Goal: Task Accomplishment & Management: Complete application form

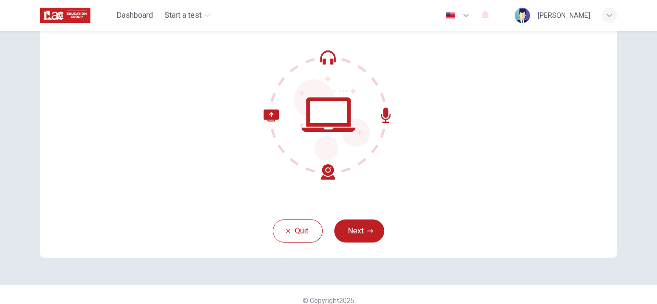
scroll to position [96, 0]
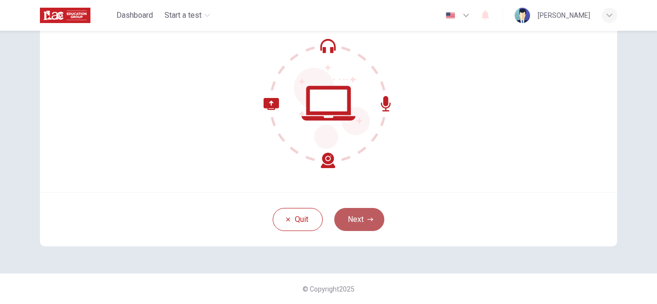
click at [353, 225] on button "Next" at bounding box center [359, 219] width 50 height 23
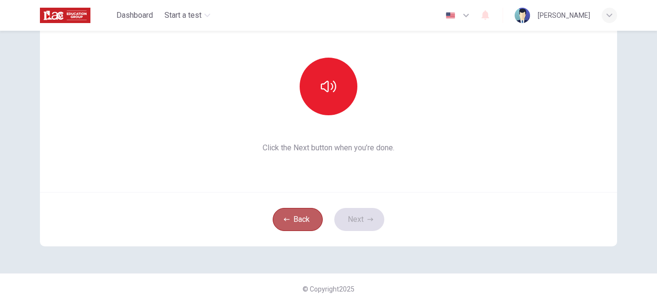
click at [281, 216] on button "Back" at bounding box center [298, 219] width 50 height 23
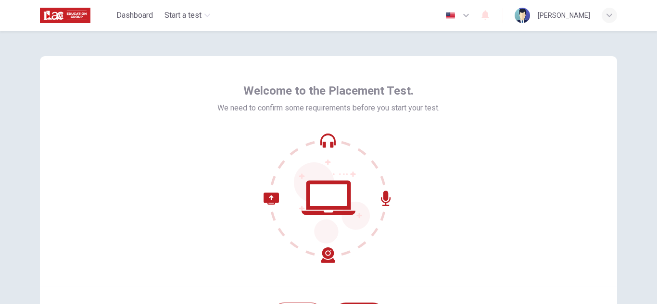
scroll to position [0, 0]
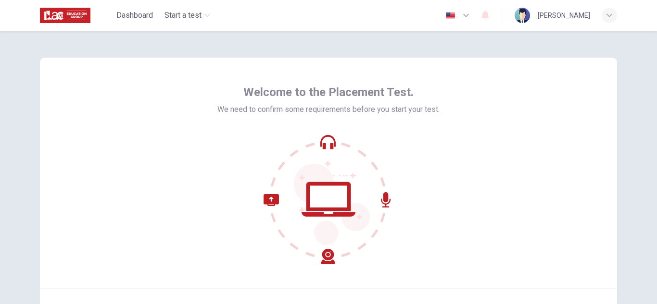
click at [324, 200] on icon at bounding box center [329, 200] width 130 height 130
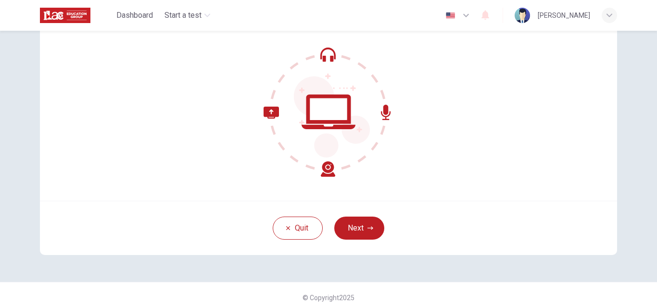
scroll to position [96, 0]
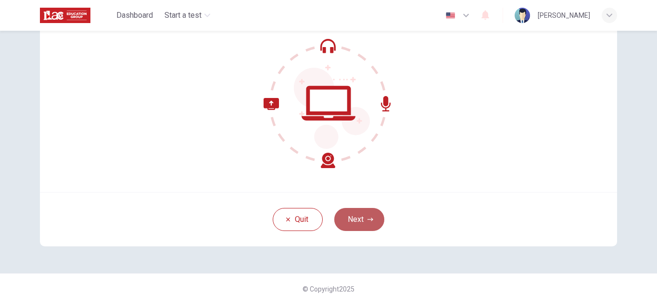
click at [364, 219] on button "Next" at bounding box center [359, 219] width 50 height 23
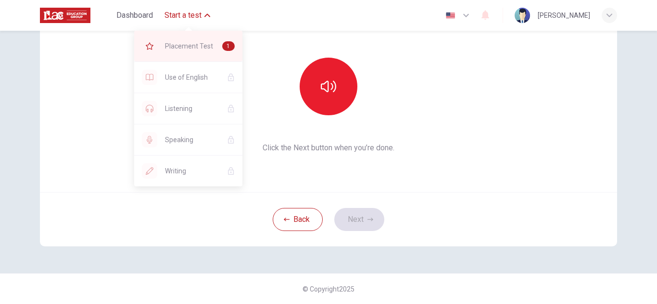
click at [194, 45] on span "Placement Test" at bounding box center [190, 46] width 50 height 12
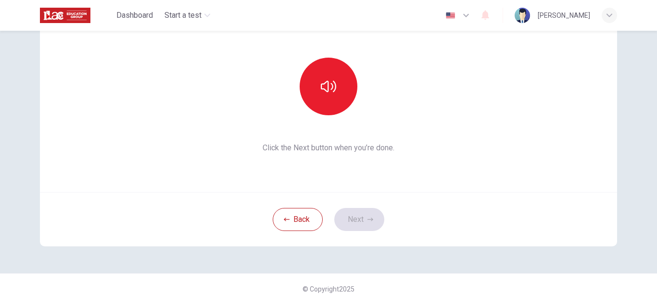
click at [467, 14] on icon "button" at bounding box center [466, 16] width 12 height 12
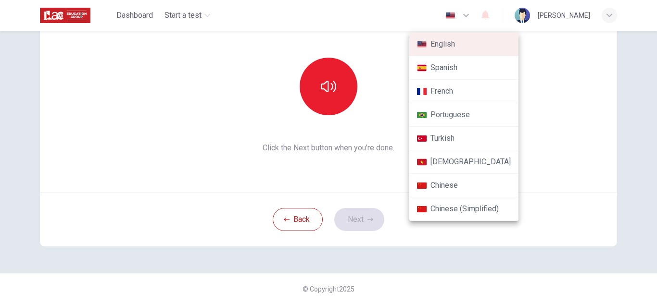
click at [636, 247] on div at bounding box center [328, 152] width 657 height 304
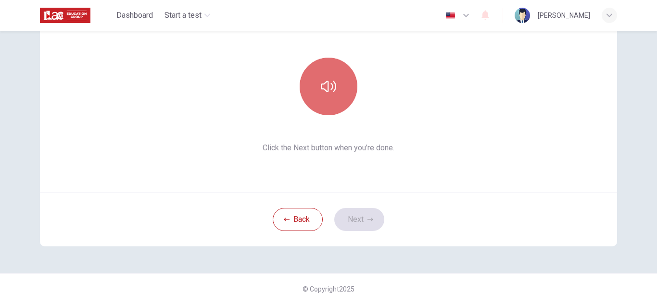
click at [337, 87] on button "button" at bounding box center [329, 87] width 58 height 58
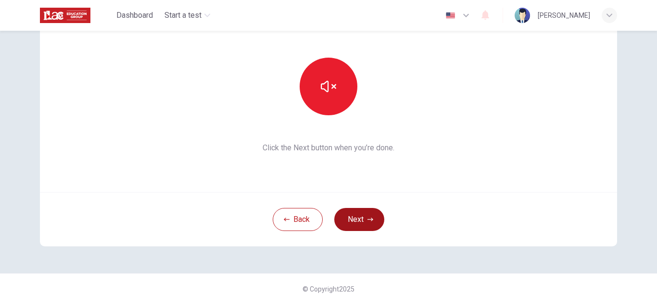
click at [363, 220] on button "Next" at bounding box center [359, 219] width 50 height 23
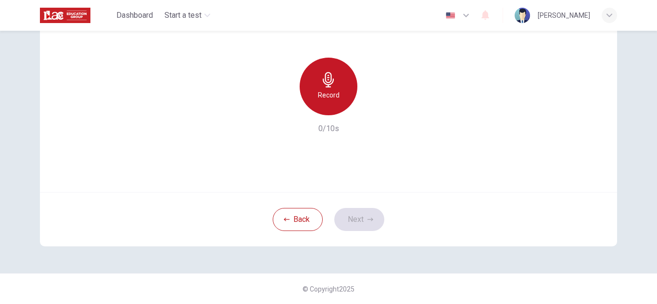
click at [328, 92] on h6 "Record" at bounding box center [329, 95] width 22 height 12
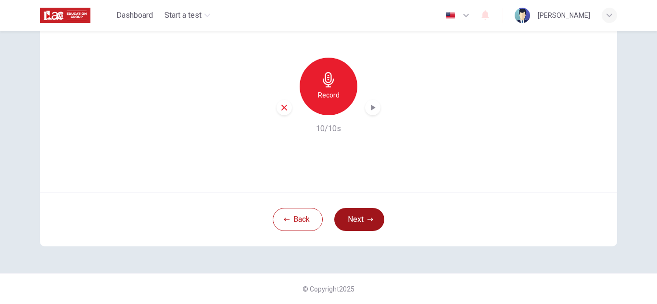
click at [356, 216] on button "Next" at bounding box center [359, 219] width 50 height 23
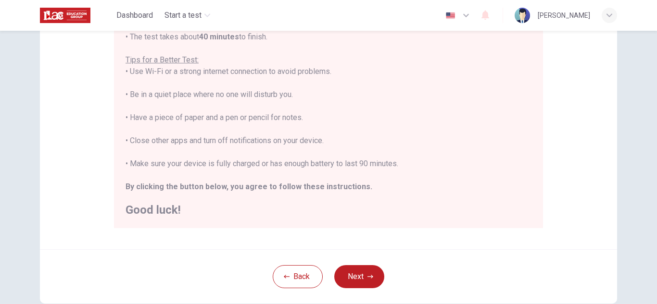
scroll to position [192, 0]
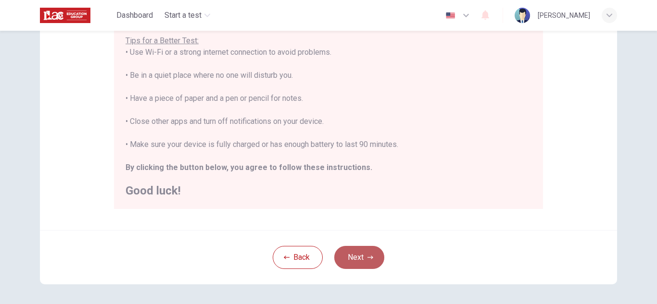
click at [360, 257] on button "Next" at bounding box center [359, 257] width 50 height 23
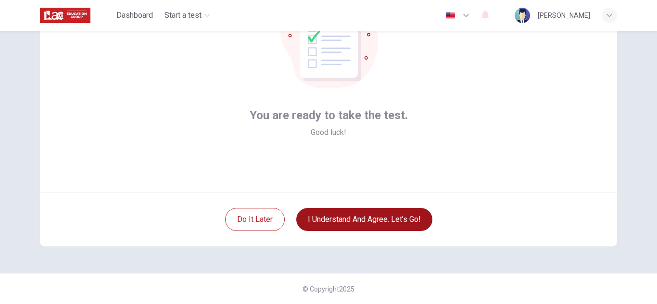
scroll to position [96, 0]
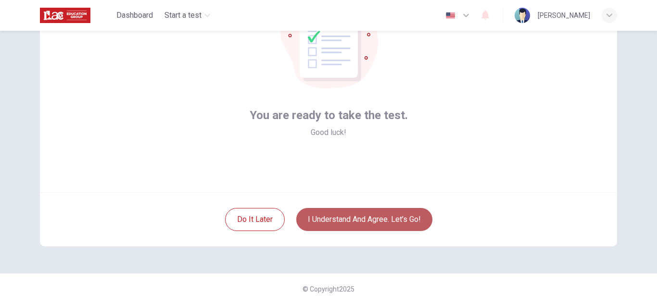
click at [360, 216] on button "I understand and agree. Let’s go!" at bounding box center [364, 219] width 136 height 23
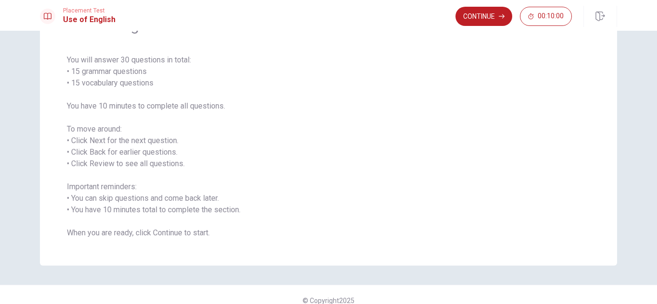
scroll to position [73, 0]
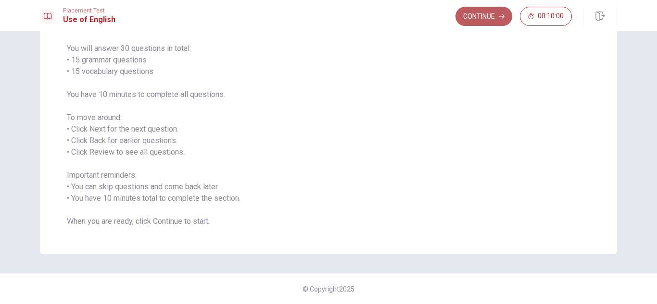
click at [481, 15] on button "Continue" at bounding box center [483, 16] width 57 height 19
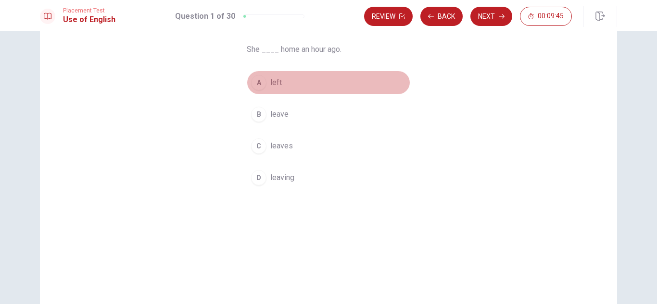
click at [274, 84] on span "left" at bounding box center [276, 83] width 12 height 12
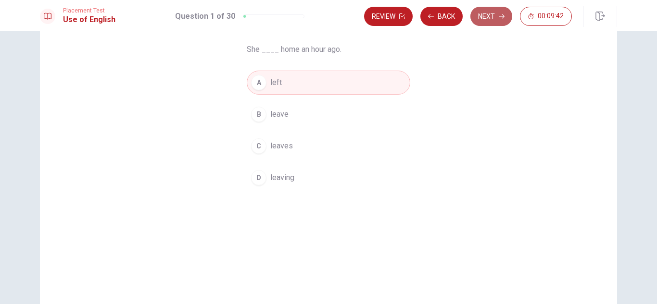
click at [492, 9] on button "Next" at bounding box center [491, 16] width 42 height 19
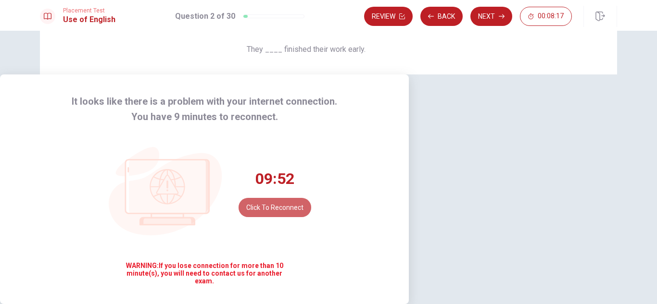
click at [311, 198] on button "Click to reconnect" at bounding box center [275, 207] width 73 height 19
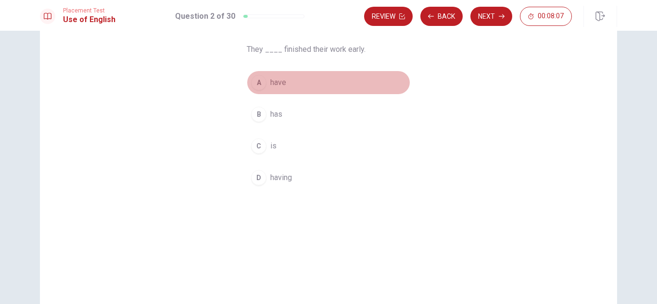
click at [278, 84] on span "have" at bounding box center [278, 83] width 16 height 12
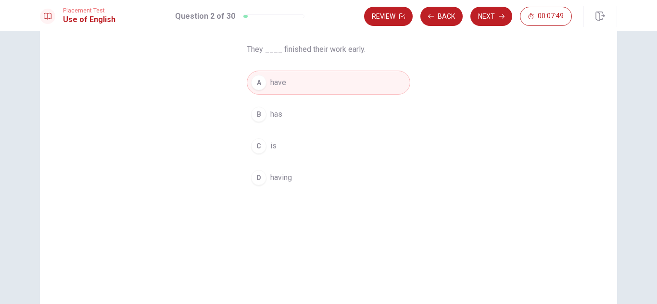
click at [278, 85] on span "have" at bounding box center [278, 83] width 16 height 12
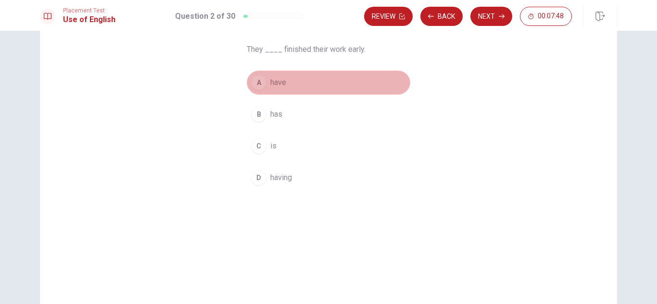
click at [278, 85] on span "have" at bounding box center [278, 83] width 16 height 12
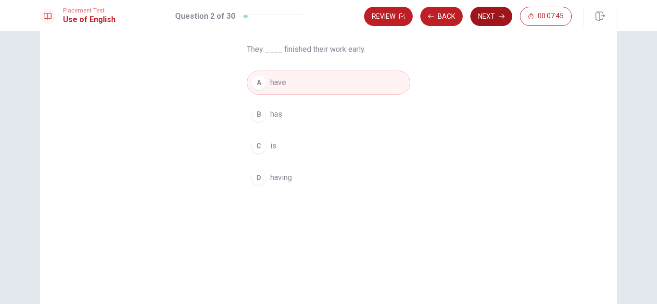
click at [483, 18] on button "Next" at bounding box center [491, 16] width 42 height 19
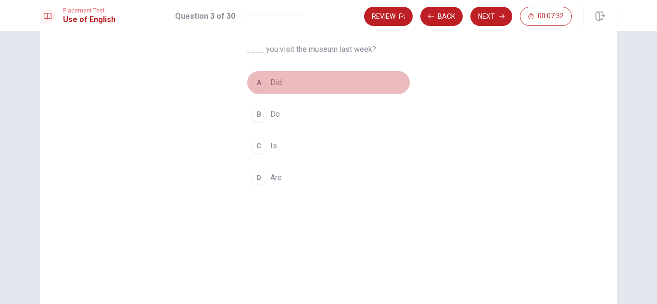
click at [273, 81] on span "Did" at bounding box center [276, 83] width 12 height 12
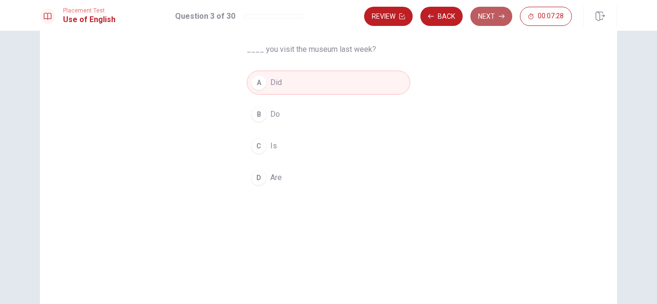
click at [497, 13] on button "Next" at bounding box center [491, 16] width 42 height 19
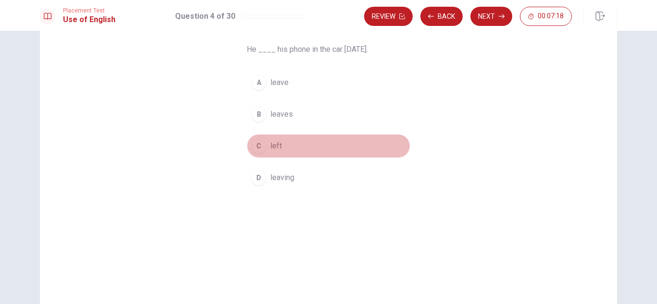
click at [277, 145] on span "left" at bounding box center [276, 146] width 12 height 12
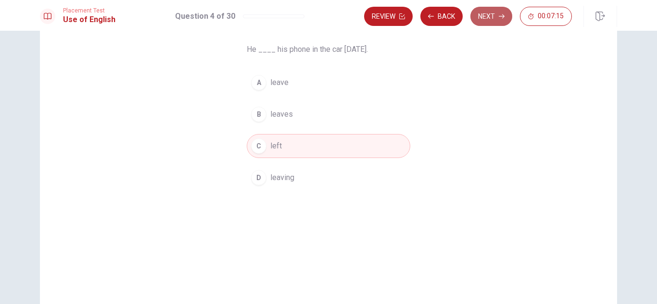
click at [486, 13] on button "Next" at bounding box center [491, 16] width 42 height 19
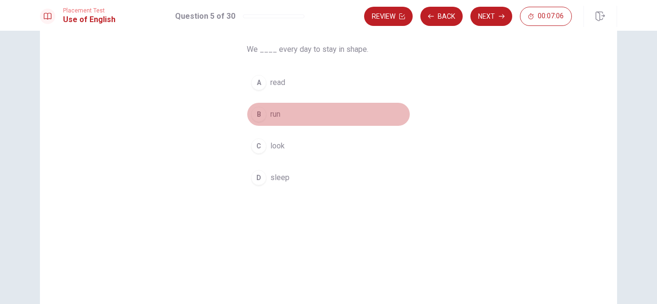
click at [273, 116] on span "run" at bounding box center [275, 115] width 10 height 12
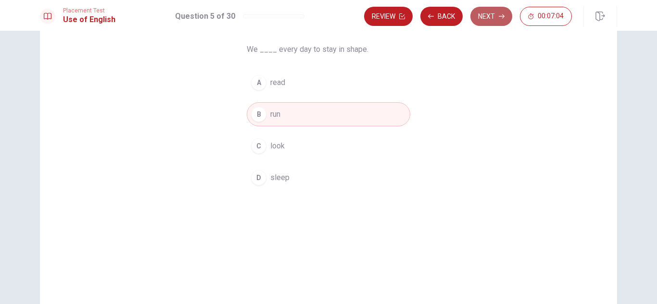
click at [492, 17] on button "Next" at bounding box center [491, 16] width 42 height 19
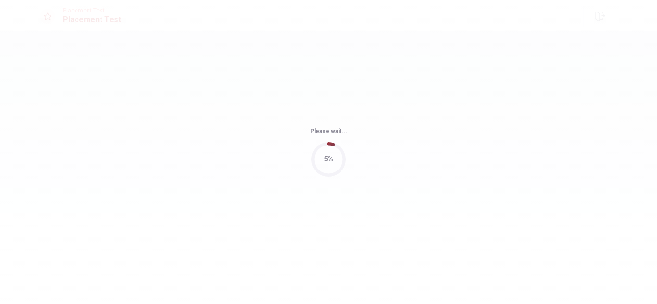
scroll to position [0, 0]
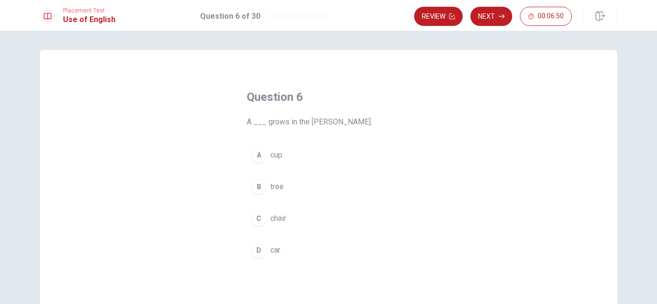
click at [274, 187] on span "tree" at bounding box center [276, 187] width 13 height 12
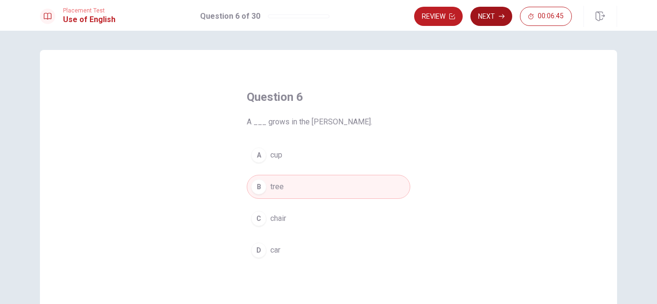
click at [498, 14] on button "Next" at bounding box center [491, 16] width 42 height 19
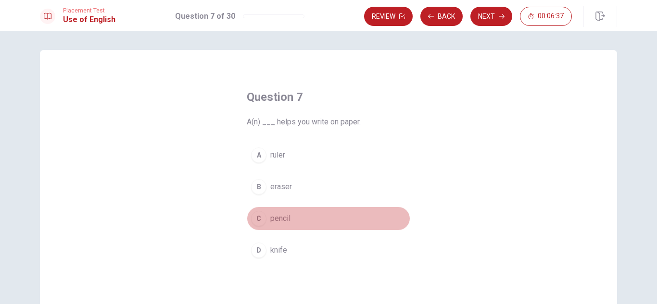
click at [278, 220] on span "pencil" at bounding box center [280, 219] width 20 height 12
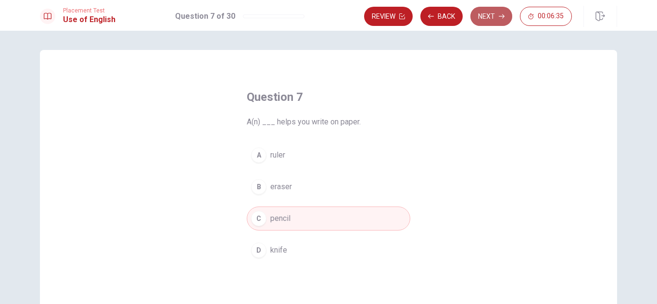
click at [491, 13] on button "Next" at bounding box center [491, 16] width 42 height 19
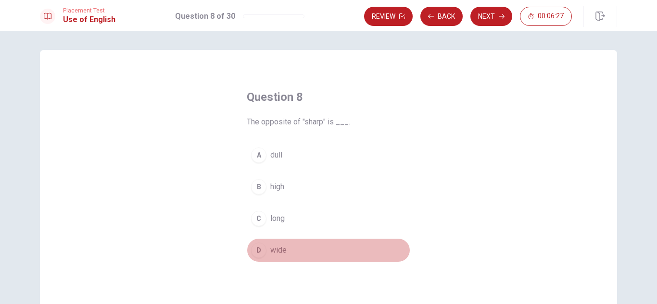
click at [275, 250] on span "wide" at bounding box center [278, 251] width 16 height 12
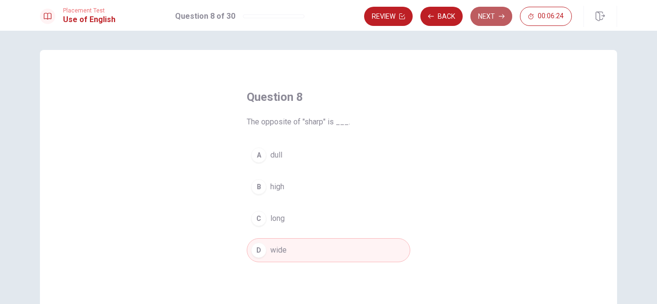
click at [492, 12] on button "Next" at bounding box center [491, 16] width 42 height 19
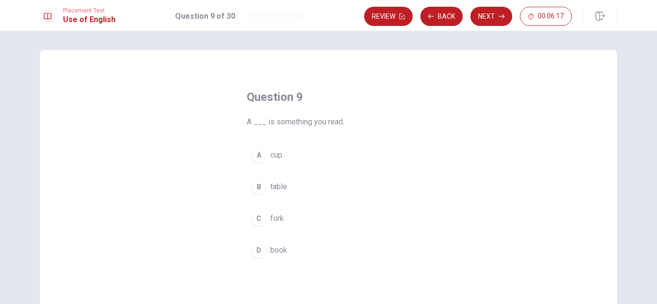
click at [276, 252] on span "book" at bounding box center [278, 251] width 17 height 12
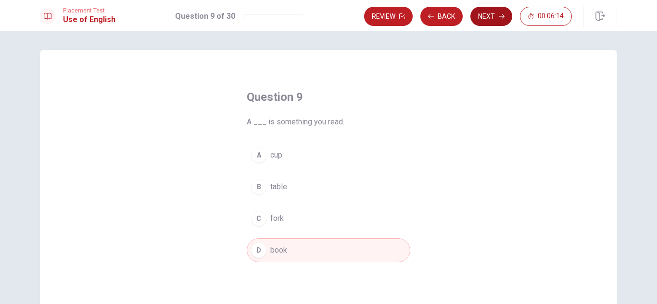
click at [483, 14] on button "Next" at bounding box center [491, 16] width 42 height 19
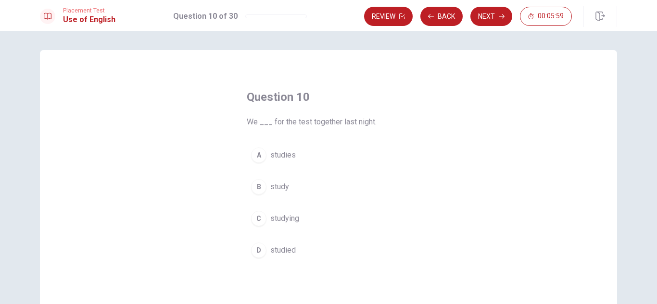
click at [282, 251] on span "studied" at bounding box center [282, 251] width 25 height 12
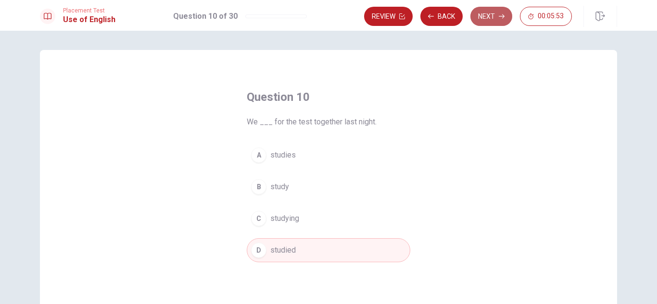
click at [491, 11] on button "Next" at bounding box center [491, 16] width 42 height 19
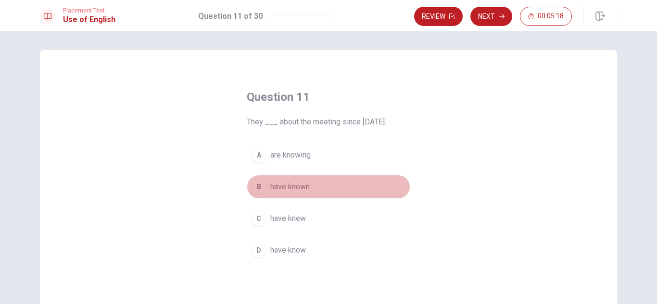
click at [279, 187] on span "have known" at bounding box center [289, 187] width 39 height 12
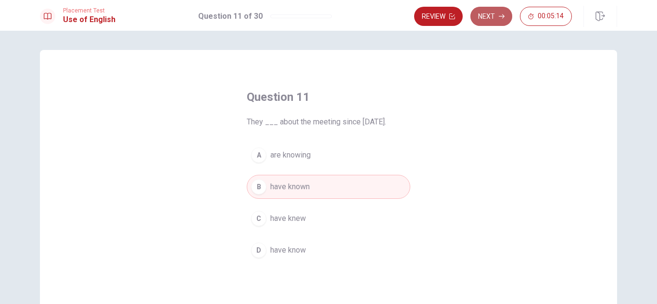
click at [486, 11] on button "Next" at bounding box center [491, 16] width 42 height 19
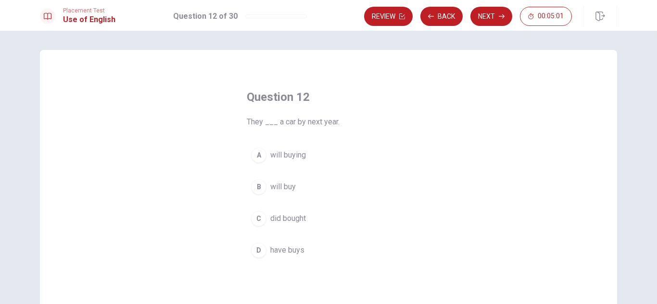
click at [275, 186] on span "will buy" at bounding box center [282, 187] width 25 height 12
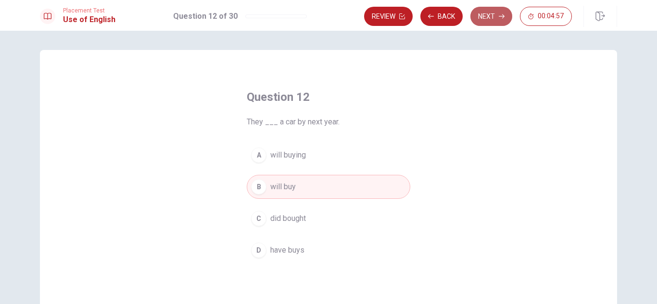
click at [496, 13] on button "Next" at bounding box center [491, 16] width 42 height 19
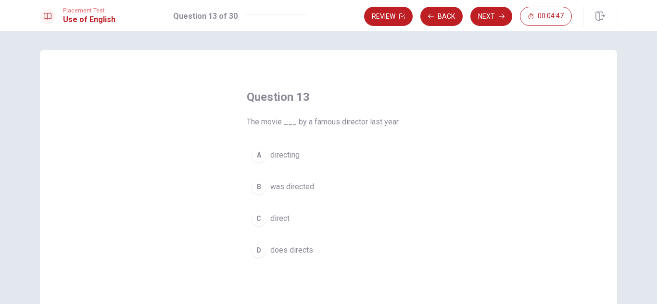
click at [302, 184] on span "was directed" at bounding box center [292, 187] width 44 height 12
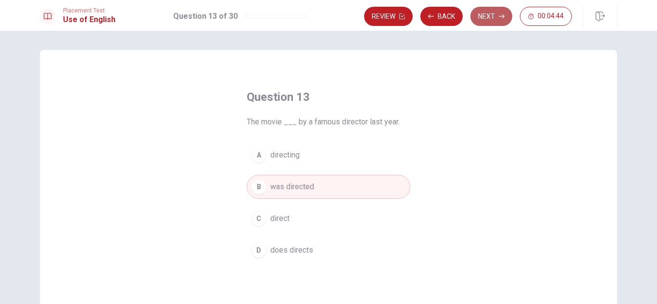
click at [495, 14] on button "Next" at bounding box center [491, 16] width 42 height 19
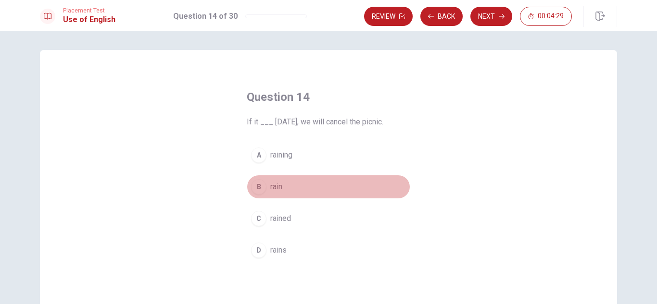
click at [277, 189] on span "rain" at bounding box center [276, 187] width 12 height 12
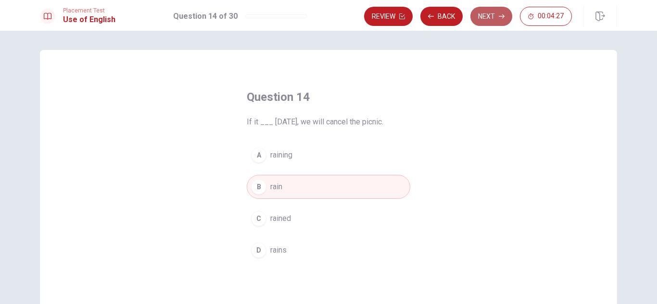
click at [491, 14] on button "Next" at bounding box center [491, 16] width 42 height 19
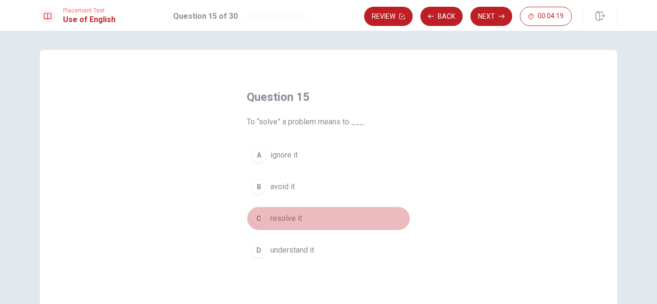
click at [285, 216] on span "resolve it" at bounding box center [286, 219] width 32 height 12
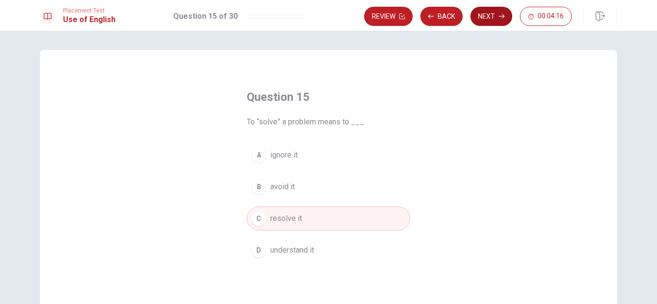
click at [487, 18] on button "Next" at bounding box center [491, 16] width 42 height 19
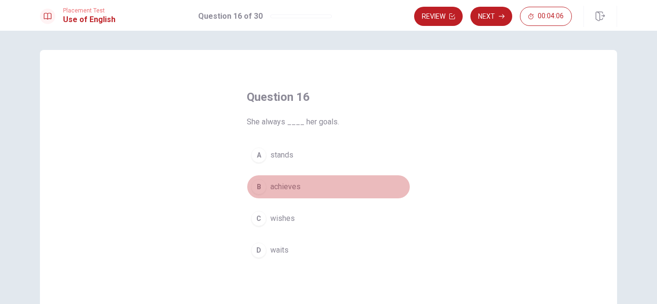
click at [288, 186] on span "achieves" at bounding box center [285, 187] width 30 height 12
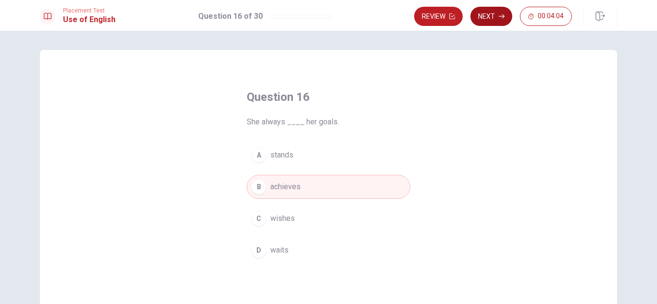
click at [489, 15] on button "Next" at bounding box center [491, 16] width 42 height 19
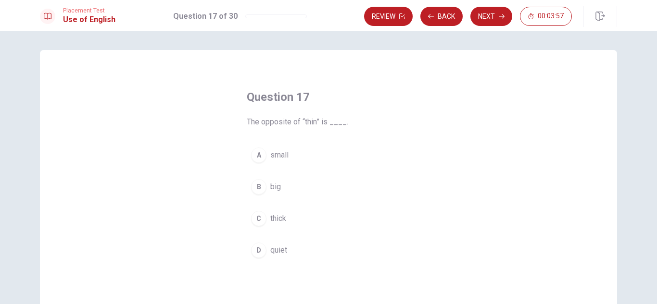
click at [272, 220] on span "thick" at bounding box center [278, 219] width 16 height 12
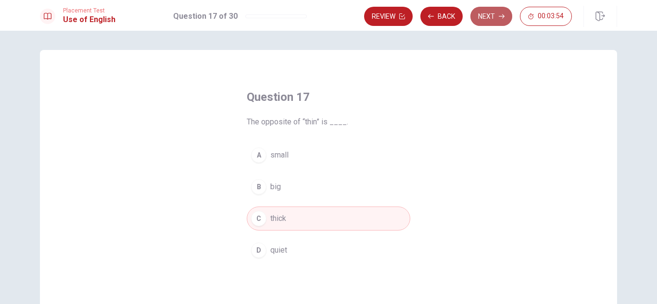
click at [484, 13] on button "Next" at bounding box center [491, 16] width 42 height 19
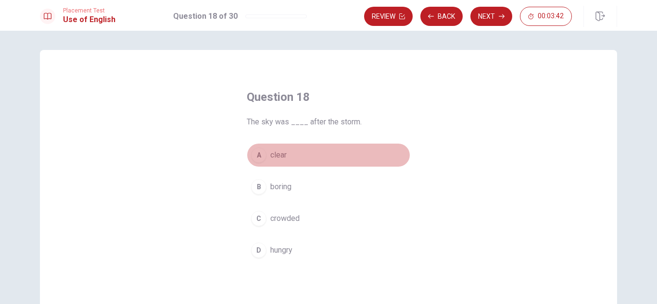
click at [295, 149] on button "A clear" at bounding box center [329, 155] width 164 height 24
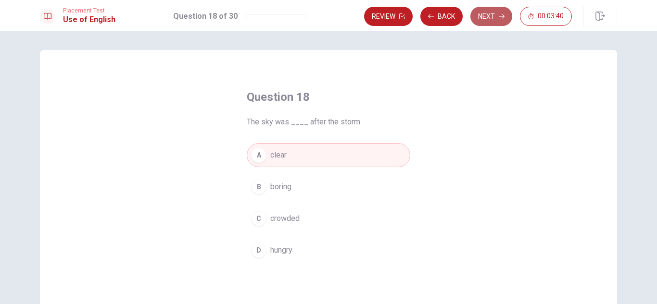
click at [494, 16] on button "Next" at bounding box center [491, 16] width 42 height 19
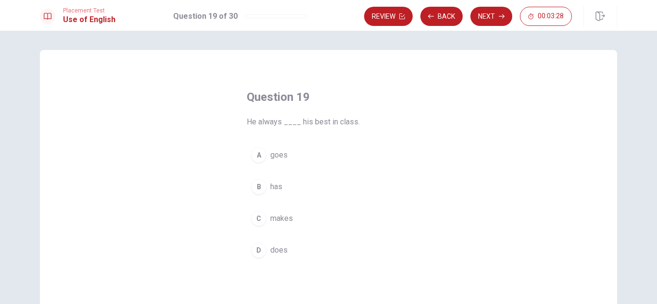
click at [279, 217] on span "makes" at bounding box center [281, 219] width 23 height 12
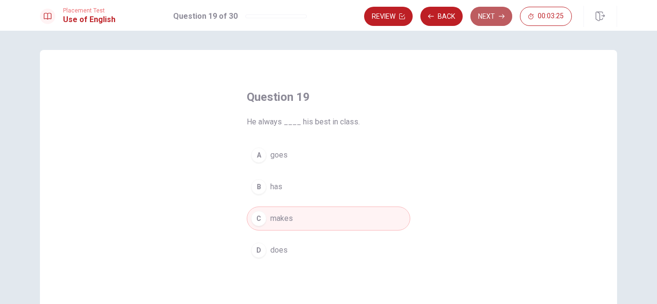
click at [483, 12] on button "Next" at bounding box center [491, 16] width 42 height 19
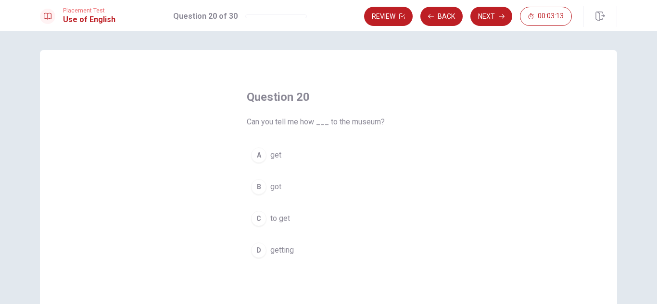
click at [273, 156] on span "get" at bounding box center [275, 156] width 11 height 12
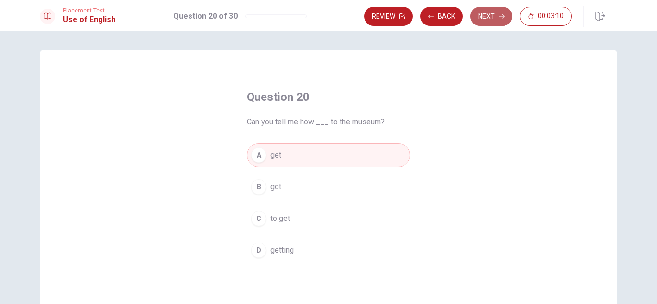
click at [493, 15] on button "Next" at bounding box center [491, 16] width 42 height 19
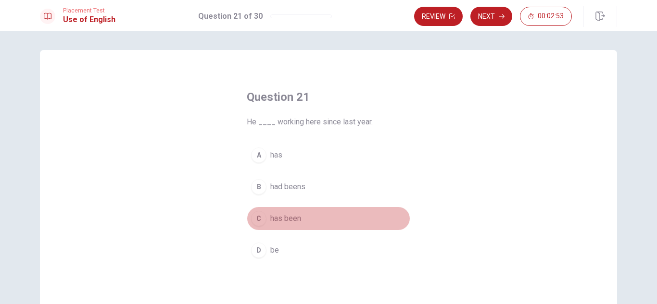
click at [286, 219] on span "has been" at bounding box center [285, 219] width 31 height 12
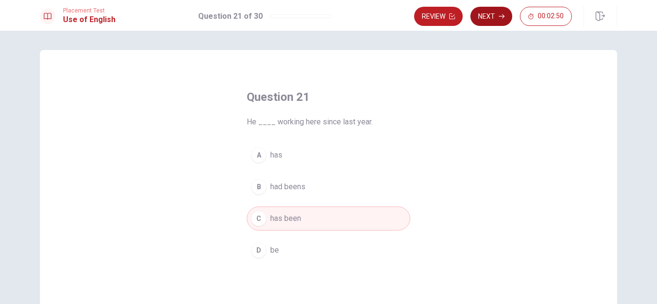
click at [488, 14] on button "Next" at bounding box center [491, 16] width 42 height 19
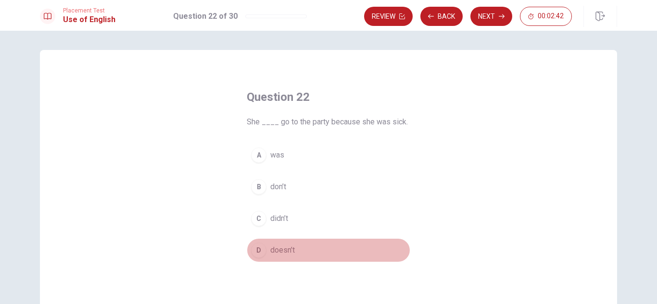
click at [276, 250] on span "doesn’t" at bounding box center [282, 251] width 25 height 12
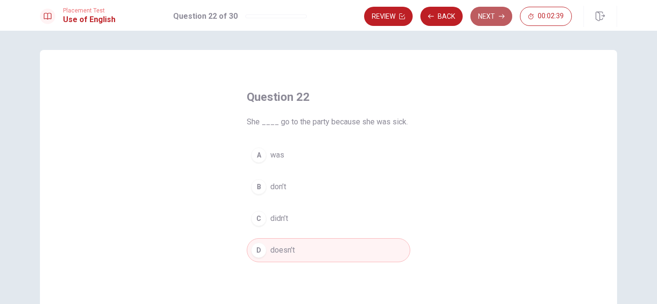
click at [495, 11] on button "Next" at bounding box center [491, 16] width 42 height 19
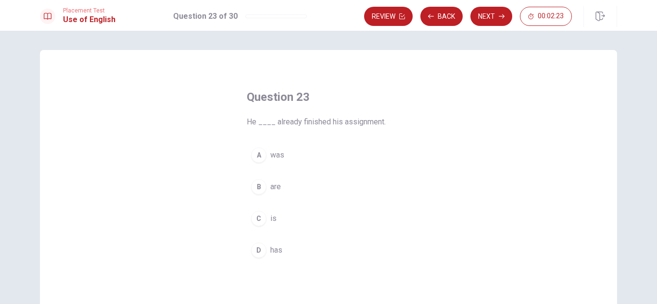
click at [276, 250] on span "has" at bounding box center [276, 251] width 12 height 12
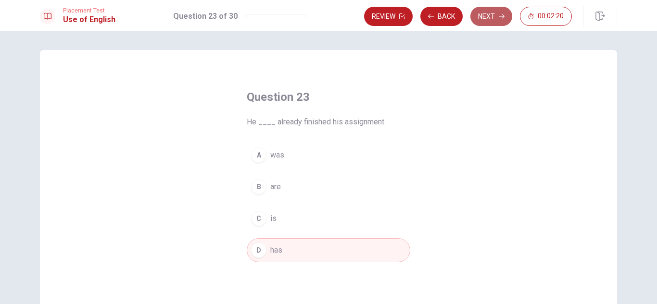
click at [496, 12] on button "Next" at bounding box center [491, 16] width 42 height 19
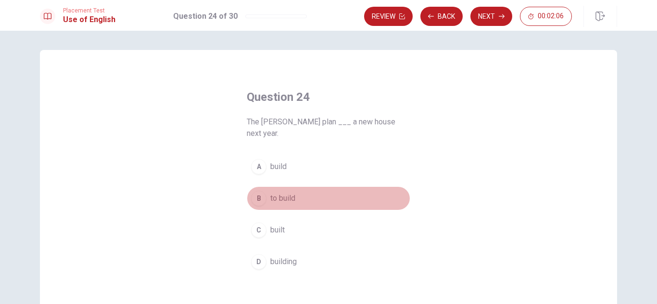
click at [279, 193] on span "to build" at bounding box center [282, 199] width 25 height 12
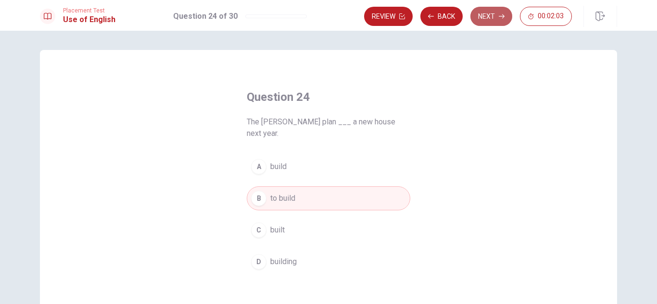
click at [493, 15] on button "Next" at bounding box center [491, 16] width 42 height 19
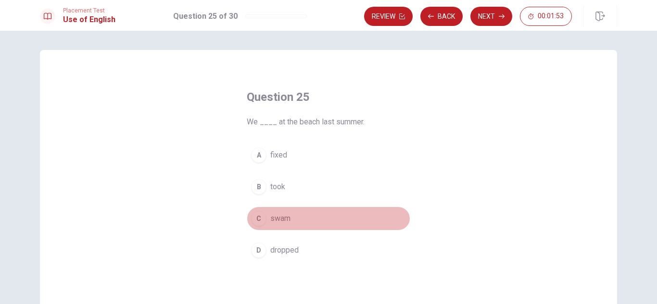
click at [282, 218] on span "swam" at bounding box center [280, 219] width 20 height 12
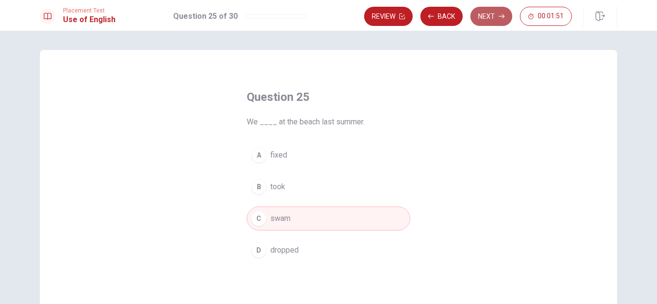
click at [495, 18] on button "Next" at bounding box center [491, 16] width 42 height 19
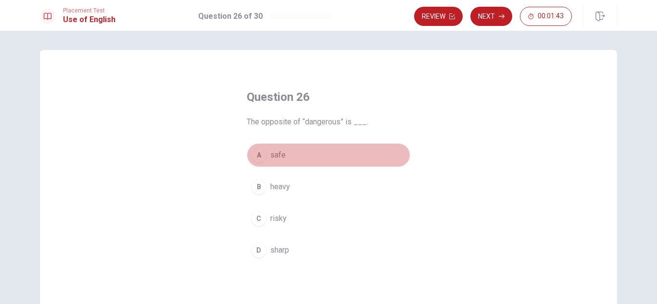
click at [273, 153] on span "safe" at bounding box center [277, 156] width 15 height 12
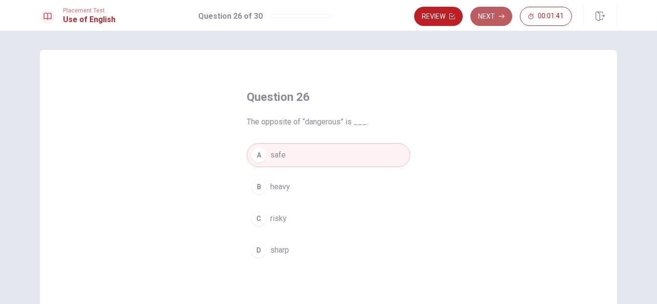
click at [484, 13] on button "Next" at bounding box center [491, 16] width 42 height 19
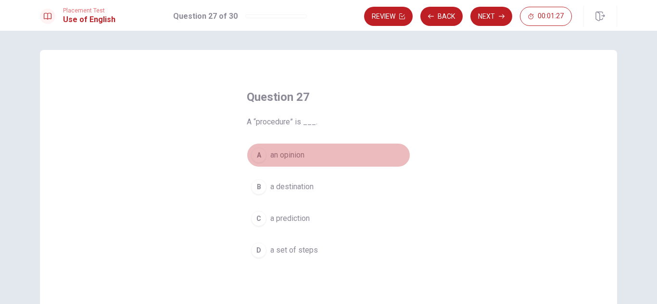
click at [291, 156] on span "an opinion" at bounding box center [287, 156] width 34 height 12
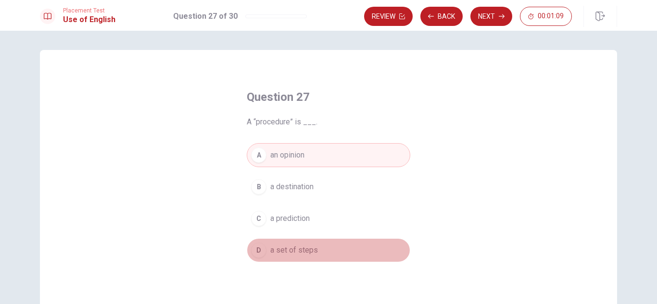
click at [307, 253] on span "a set of steps" at bounding box center [294, 251] width 48 height 12
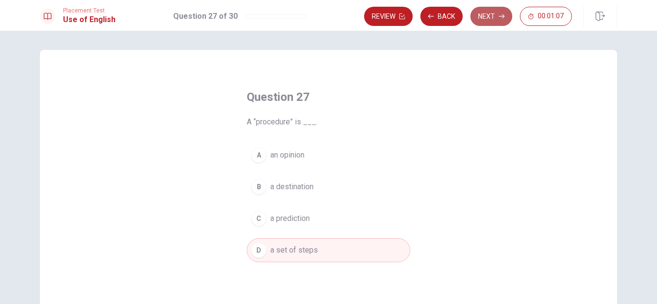
click at [498, 13] on button "Next" at bounding box center [491, 16] width 42 height 19
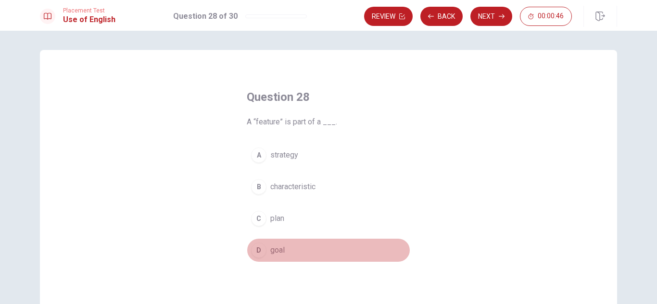
click at [272, 250] on span "goal" at bounding box center [277, 251] width 14 height 12
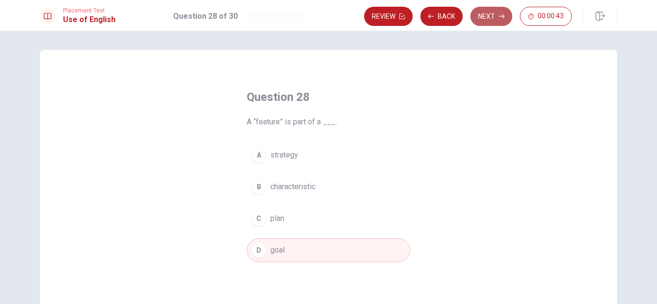
click at [489, 13] on button "Next" at bounding box center [491, 16] width 42 height 19
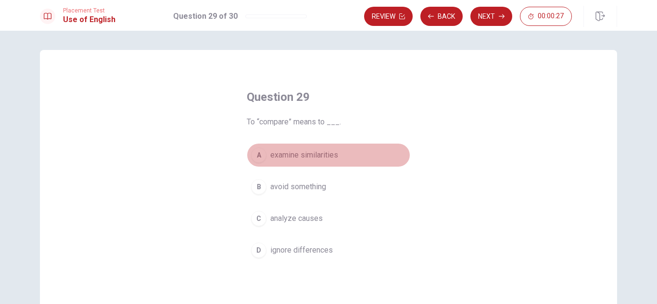
click at [324, 156] on span "examine similarities" at bounding box center [304, 156] width 68 height 12
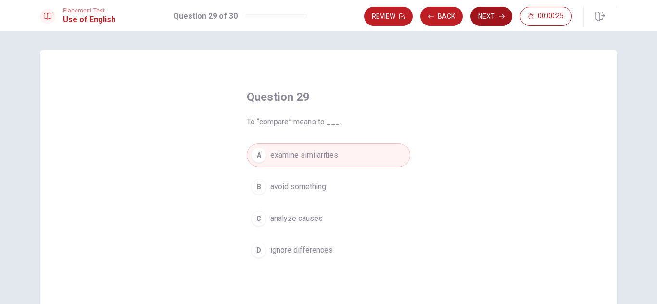
click at [493, 18] on button "Next" at bounding box center [491, 16] width 42 height 19
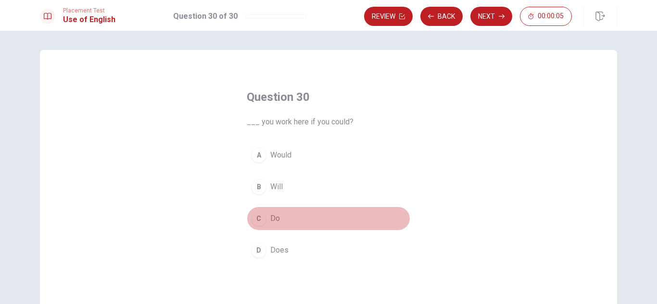
click at [277, 218] on span "Do" at bounding box center [275, 219] width 10 height 12
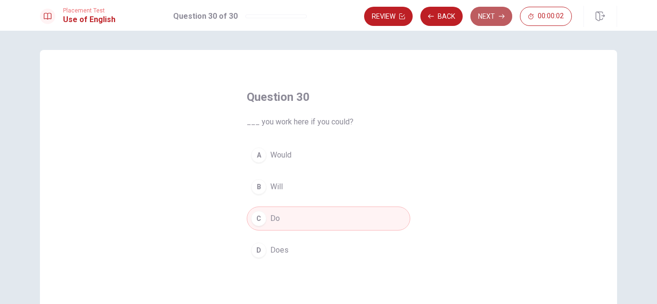
click at [499, 14] on icon "button" at bounding box center [502, 16] width 6 height 6
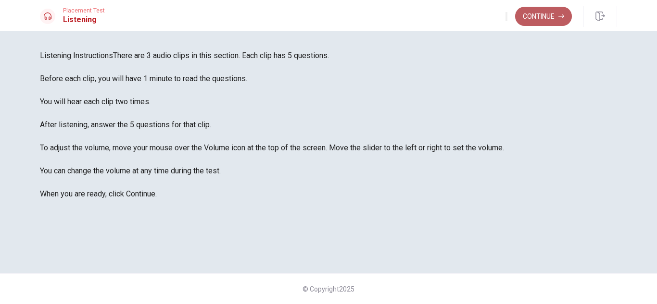
click at [536, 13] on button "Continue" at bounding box center [543, 16] width 57 height 19
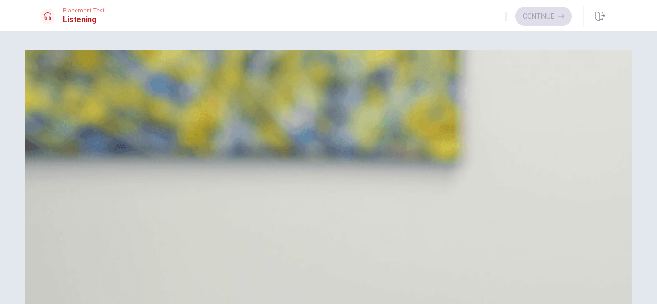
click at [93, 126] on span "Portraits" at bounding box center [77, 121] width 29 height 12
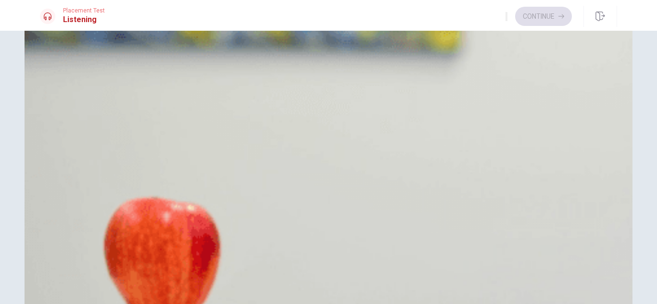
scroll to position [91, 0]
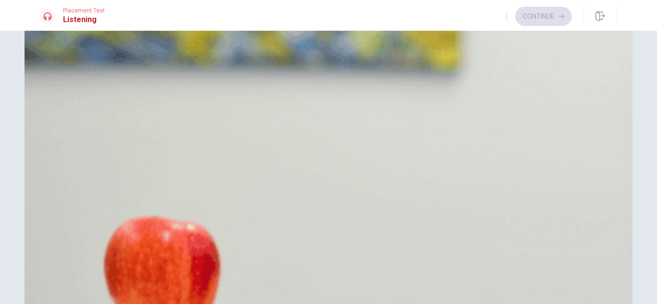
click at [656, 19] on div "Placement Test Listening Continue" at bounding box center [328, 15] width 657 height 31
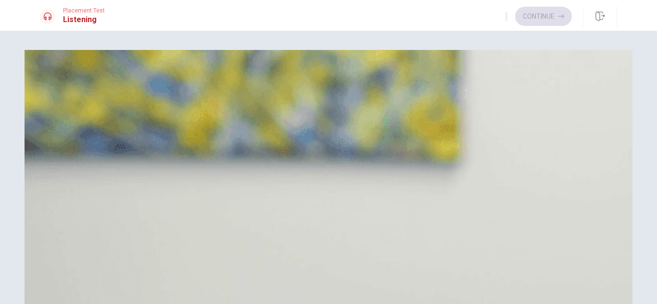
scroll to position [38, 0]
click at [371, 97] on button "A Landscapes" at bounding box center [328, 97] width 577 height 24
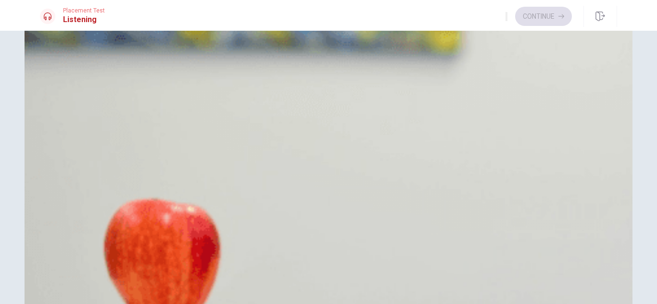
scroll to position [115, 0]
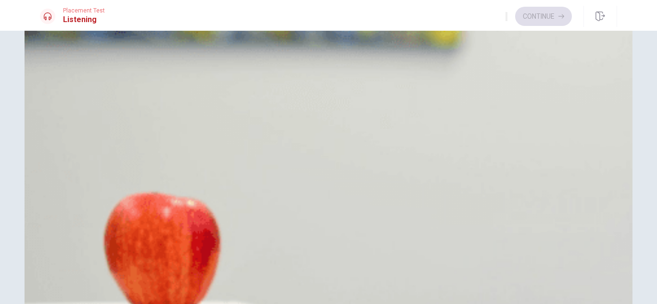
click at [544, 18] on div "Continue" at bounding box center [538, 16] width 66 height 19
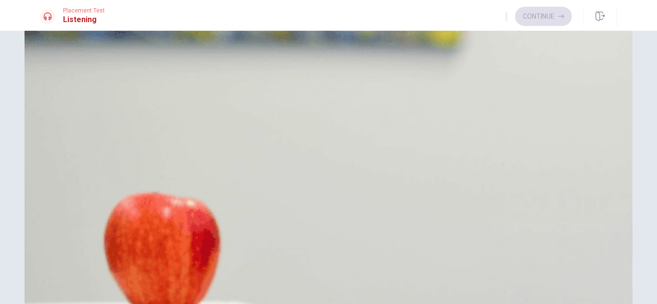
click at [544, 18] on div "Continue" at bounding box center [538, 16] width 66 height 19
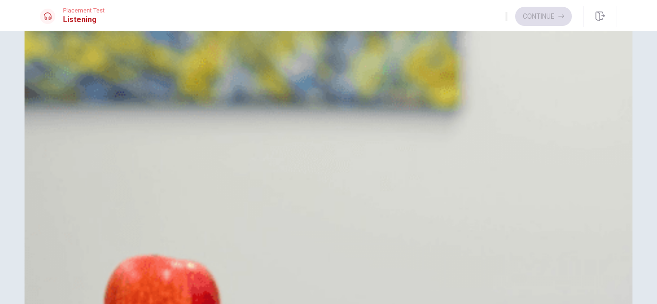
scroll to position [34, 0]
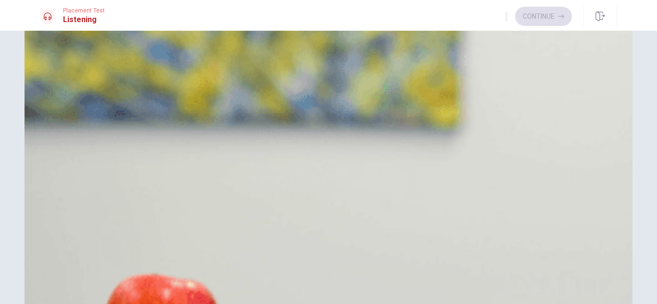
click at [656, 25] on div "Placement Test Listening Continue" at bounding box center [328, 15] width 657 height 31
click at [564, 15] on div "Continue" at bounding box center [538, 16] width 66 height 19
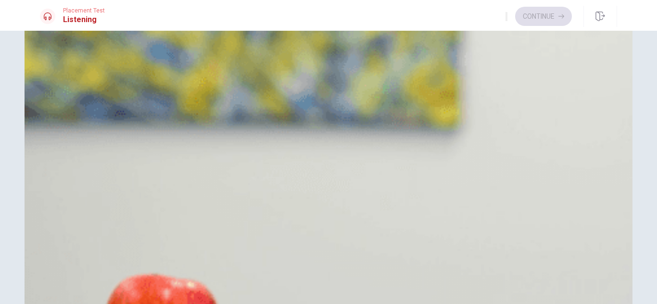
click at [557, 17] on div "Continue" at bounding box center [538, 16] width 66 height 19
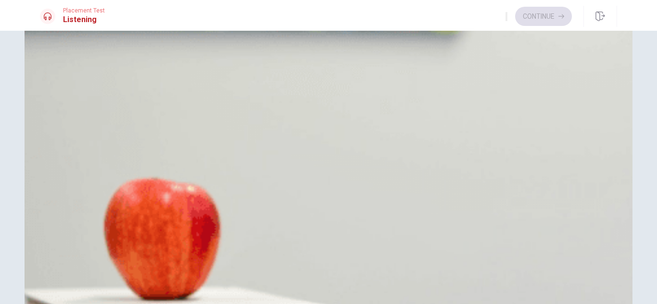
scroll to position [364, 0]
click at [613, 255] on div "Question 1 What type of photography is he focusing on? A Landscapes B Portraits…" at bounding box center [328, 168] width 657 height 274
click at [46, 15] on icon at bounding box center [48, 17] width 8 height 8
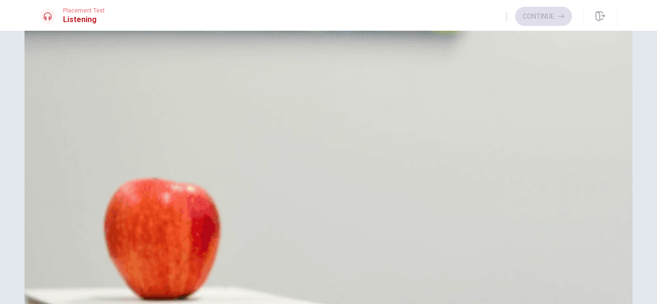
click at [142, 248] on span "For better photo quality" at bounding box center [102, 254] width 78 height 12
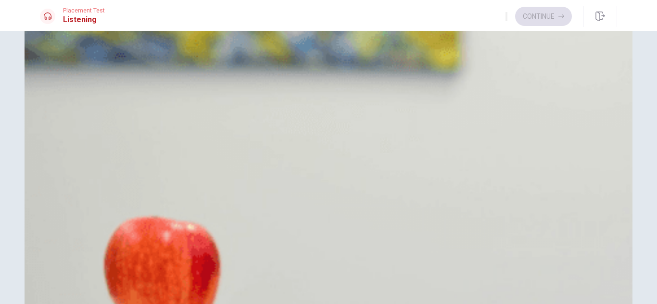
scroll to position [72, 0]
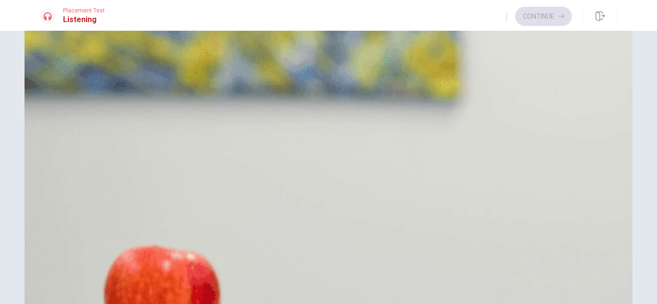
type input "0"
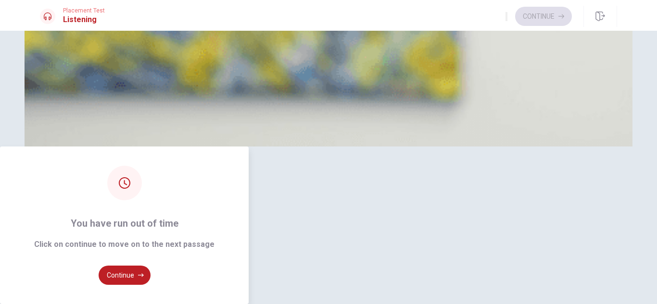
scroll to position [53, 0]
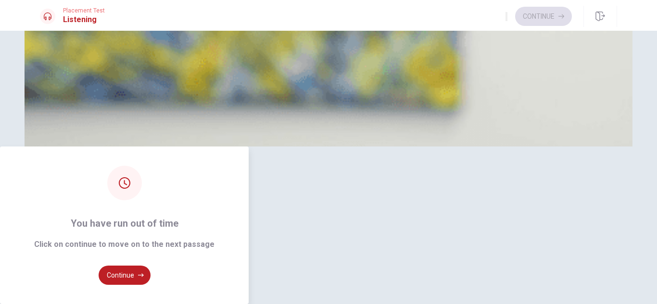
click at [655, 147] on div "You have run out of time Click on continue to move on to the next passage Conti…" at bounding box center [328, 226] width 657 height 158
click at [151, 266] on button "Continue" at bounding box center [125, 275] width 52 height 19
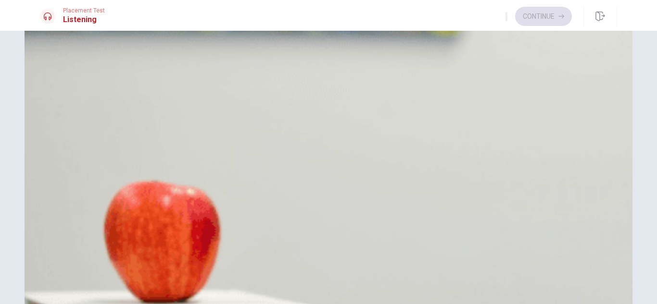
scroll to position [130, 0]
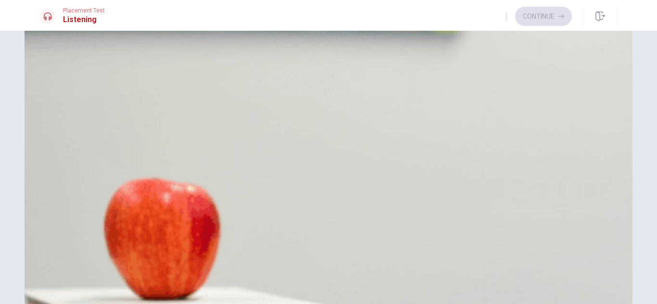
click at [143, 200] on span "During the next meeting" at bounding box center [103, 206] width 80 height 12
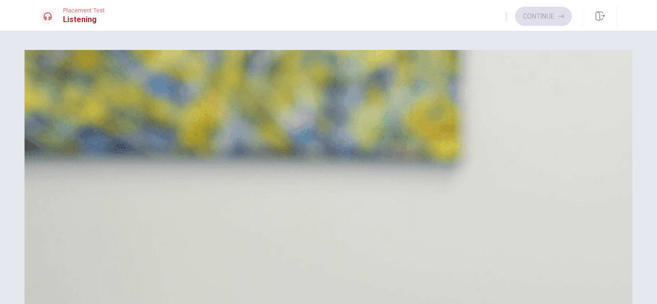
scroll to position [0, 0]
click at [137, 102] on span "His time management" at bounding box center [100, 97] width 74 height 12
click at [126, 210] on span "Hiring an assistant" at bounding box center [94, 216] width 63 height 12
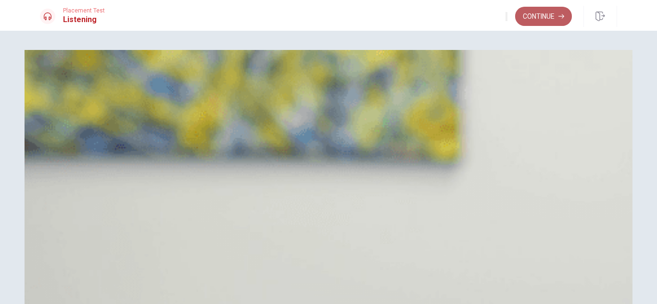
click at [546, 15] on button "Continue" at bounding box center [543, 16] width 57 height 19
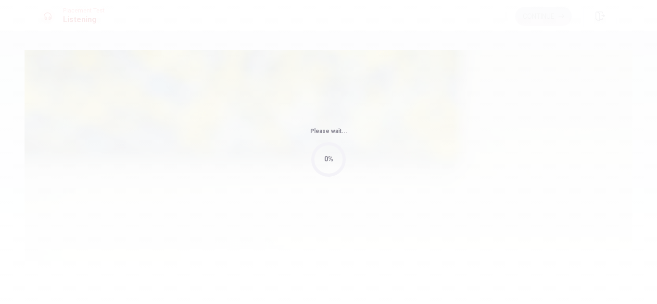
type input "92"
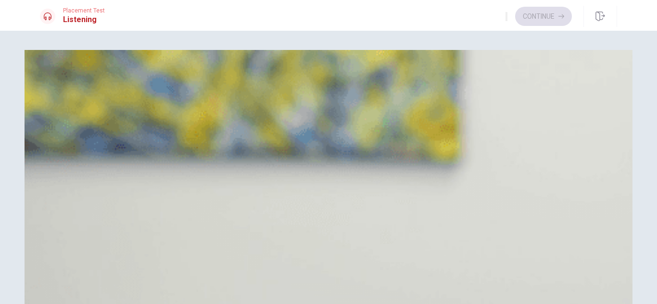
scroll to position [0, 0]
click at [93, 126] on span "At a park" at bounding box center [77, 121] width 29 height 12
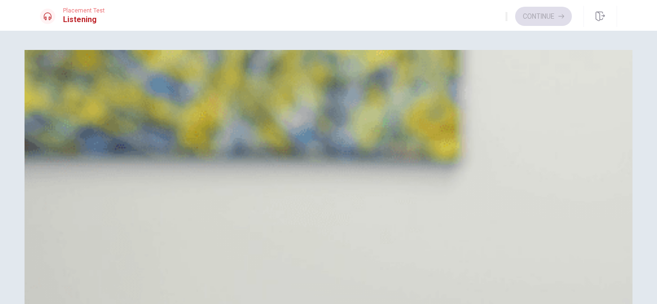
click at [130, 282] on span "That it will be windy" at bounding box center [96, 288] width 66 height 12
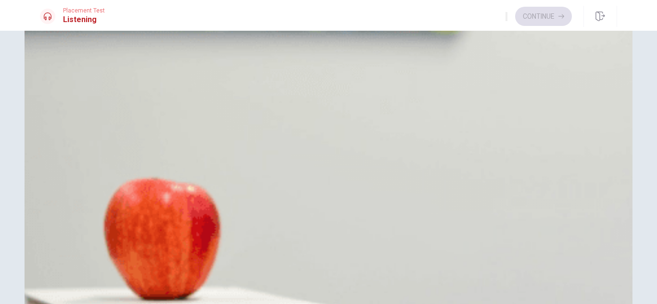
scroll to position [897, 0]
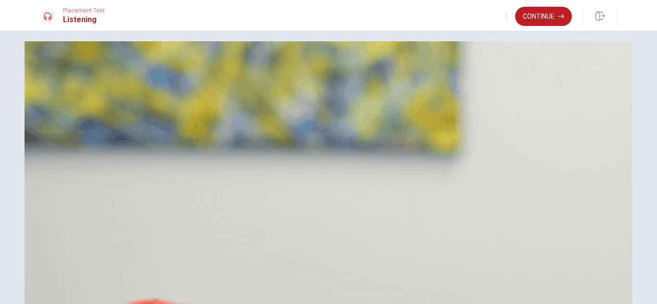
scroll to position [0, 0]
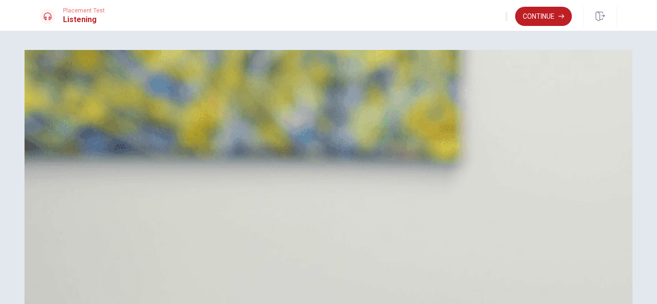
click at [637, 40] on div "Question 11 Where do they plan to meet? A At the mountains B At a park C At the…" at bounding box center [328, 168] width 657 height 274
drag, startPoint x: 637, startPoint y: 40, endPoint x: 643, endPoint y: 22, distance: 19.6
click at [643, 22] on div "Placement Test Listening Continue Continue Question 11 Where do they plan to me…" at bounding box center [328, 152] width 657 height 304
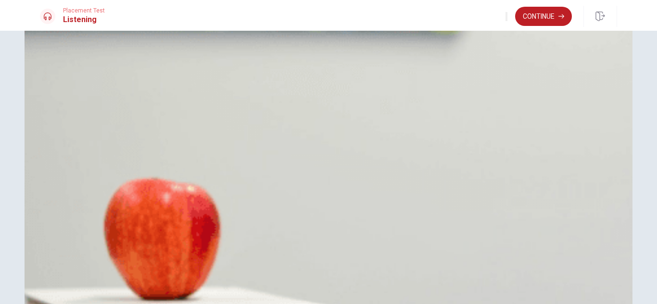
scroll to position [673, 0]
click at [151, 272] on span "A blanket and sandwiches" at bounding box center [107, 278] width 88 height 12
click at [542, 11] on button "Continue" at bounding box center [543, 16] width 57 height 19
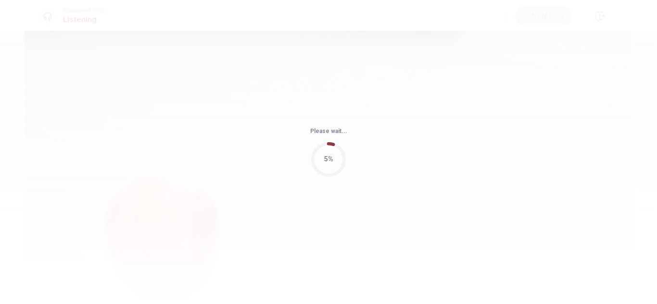
type input "99"
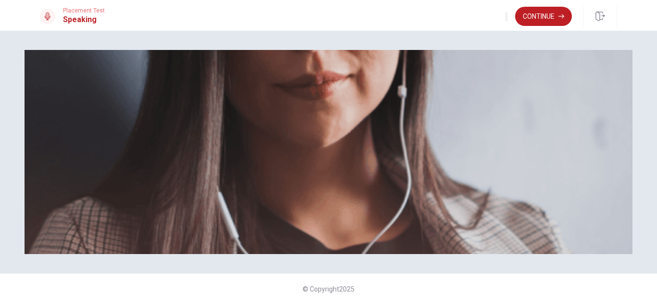
scroll to position [215, 0]
click at [542, 13] on button "Continue" at bounding box center [543, 16] width 57 height 19
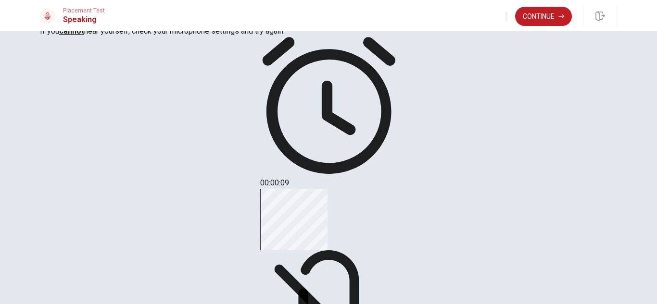
scroll to position [125, 0]
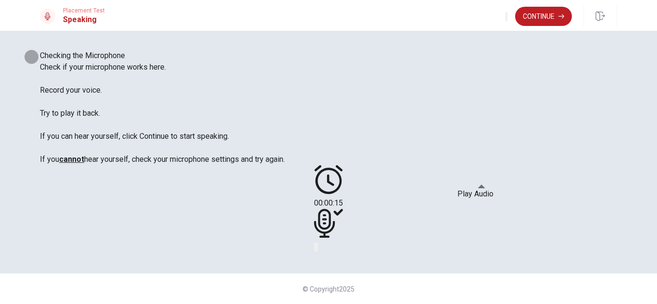
click at [327, 250] on icon "Play Audio" at bounding box center [322, 256] width 9 height 12
click at [327, 250] on icon "Record Again" at bounding box center [321, 256] width 12 height 12
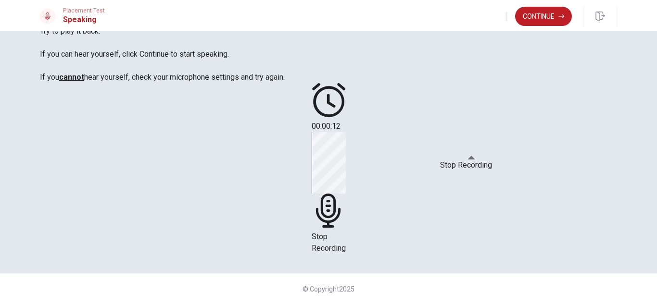
click at [346, 232] on span "Stop Recording" at bounding box center [329, 242] width 34 height 21
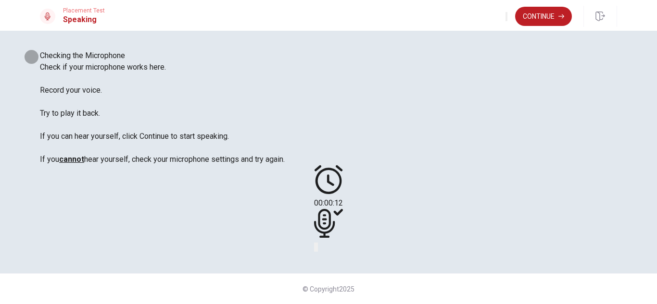
click at [327, 250] on icon "Play Audio" at bounding box center [322, 256] width 9 height 12
click at [327, 250] on icon "Record Again" at bounding box center [321, 256] width 12 height 12
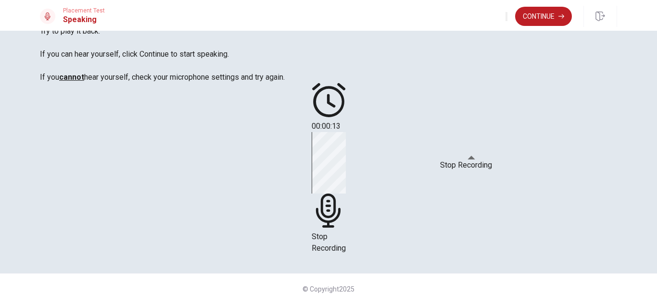
click at [346, 232] on span "Stop Recording" at bounding box center [329, 242] width 34 height 21
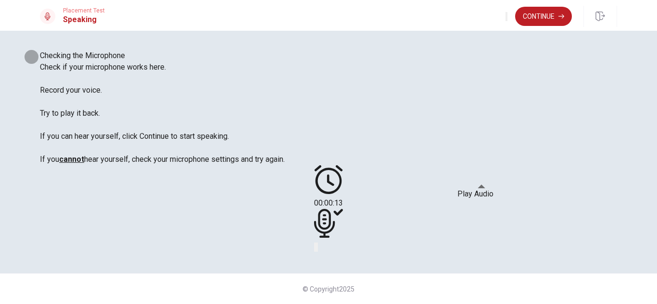
click at [327, 250] on icon "Play Audio" at bounding box center [322, 256] width 9 height 12
click at [547, 15] on button "Continue" at bounding box center [543, 16] width 57 height 19
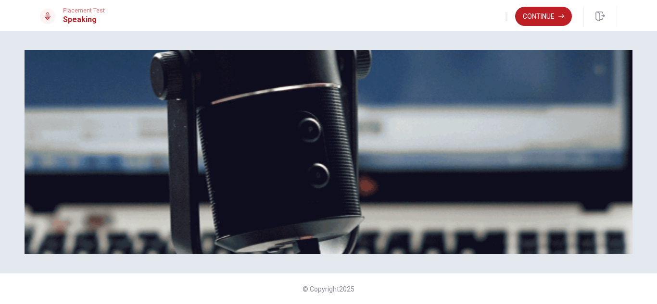
click at [508, 55] on img at bounding box center [329, 152] width 608 height 204
click at [534, 14] on button "Continue" at bounding box center [543, 16] width 57 height 19
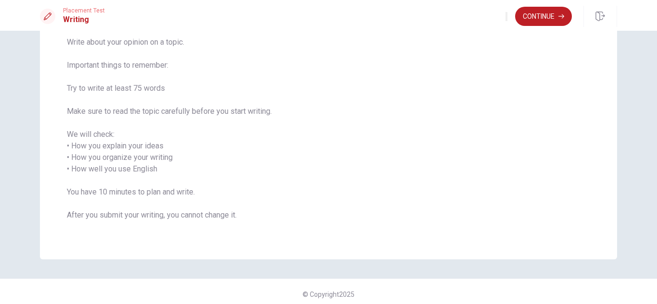
scroll to position [84, 0]
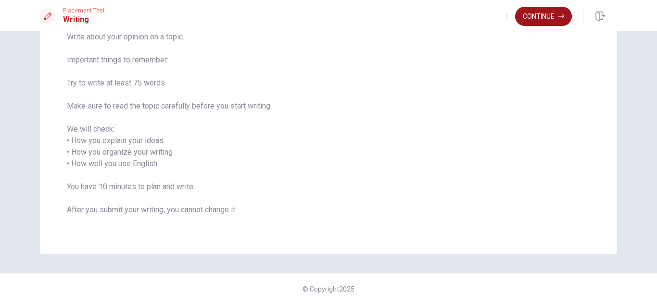
click at [542, 18] on button "Continue" at bounding box center [543, 16] width 57 height 19
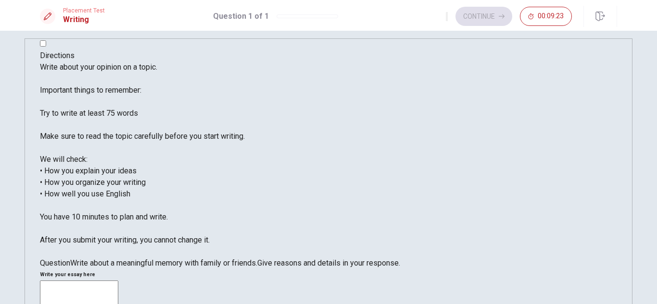
scroll to position [0, 0]
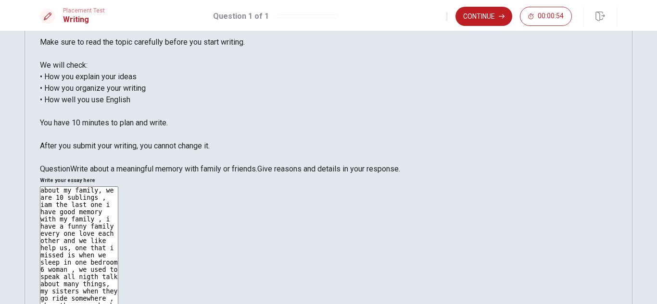
scroll to position [115, 0]
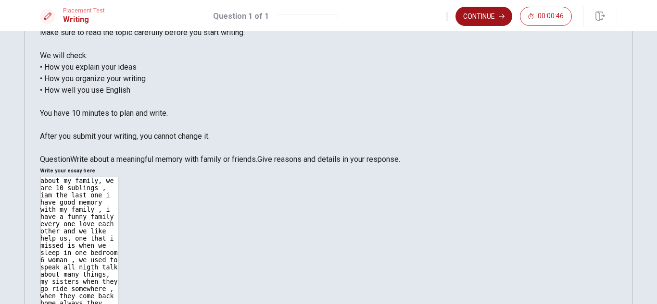
type textarea "about my family, we are 10 sublings , iam the last one i have good memory with …"
click at [472, 10] on button "Continue" at bounding box center [483, 16] width 57 height 19
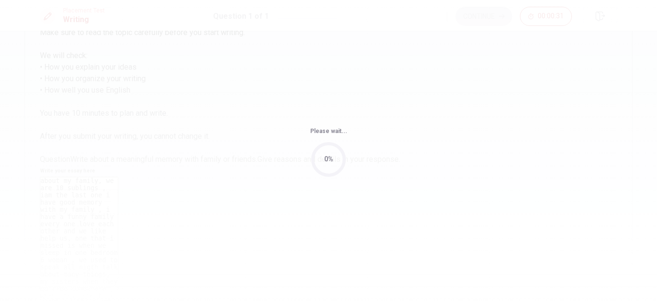
scroll to position [0, 0]
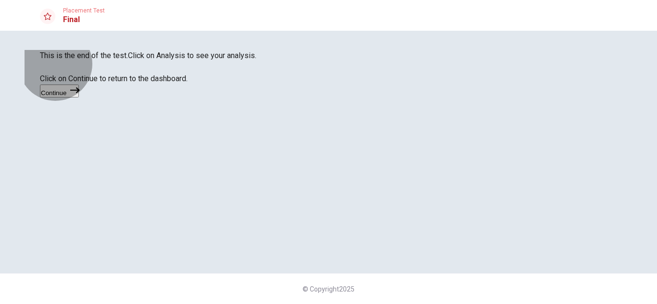
click at [79, 98] on button "Continue" at bounding box center [59, 91] width 39 height 13
